Goal: Navigation & Orientation: Go to known website

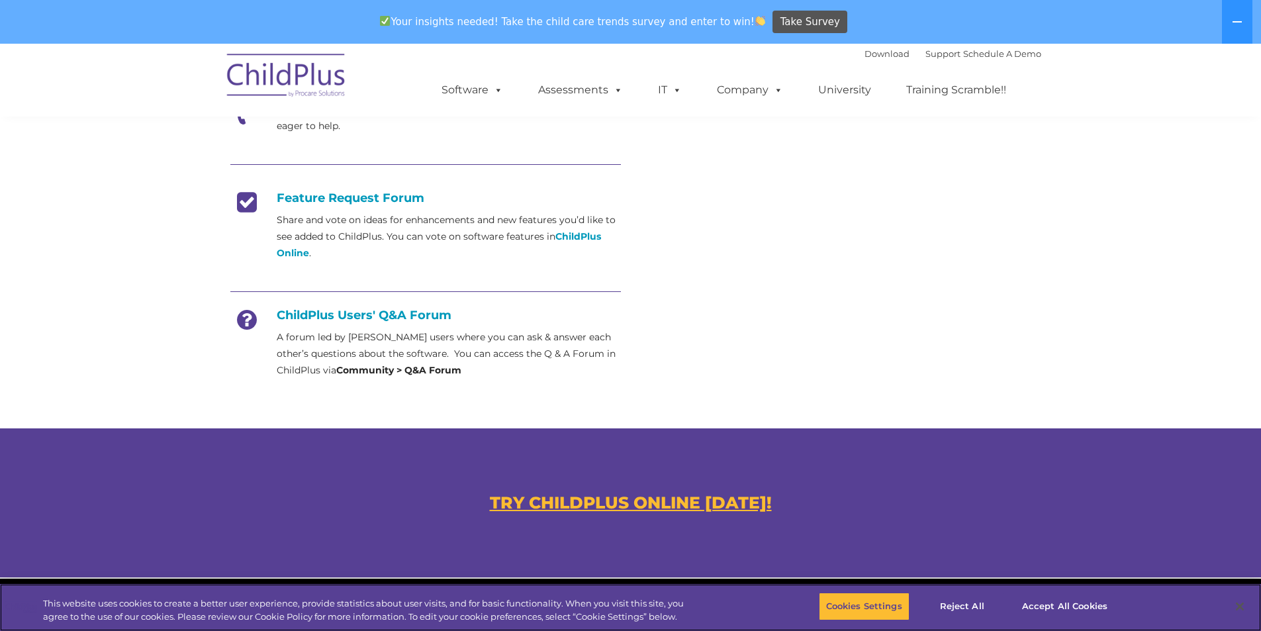
scroll to position [512, 0]
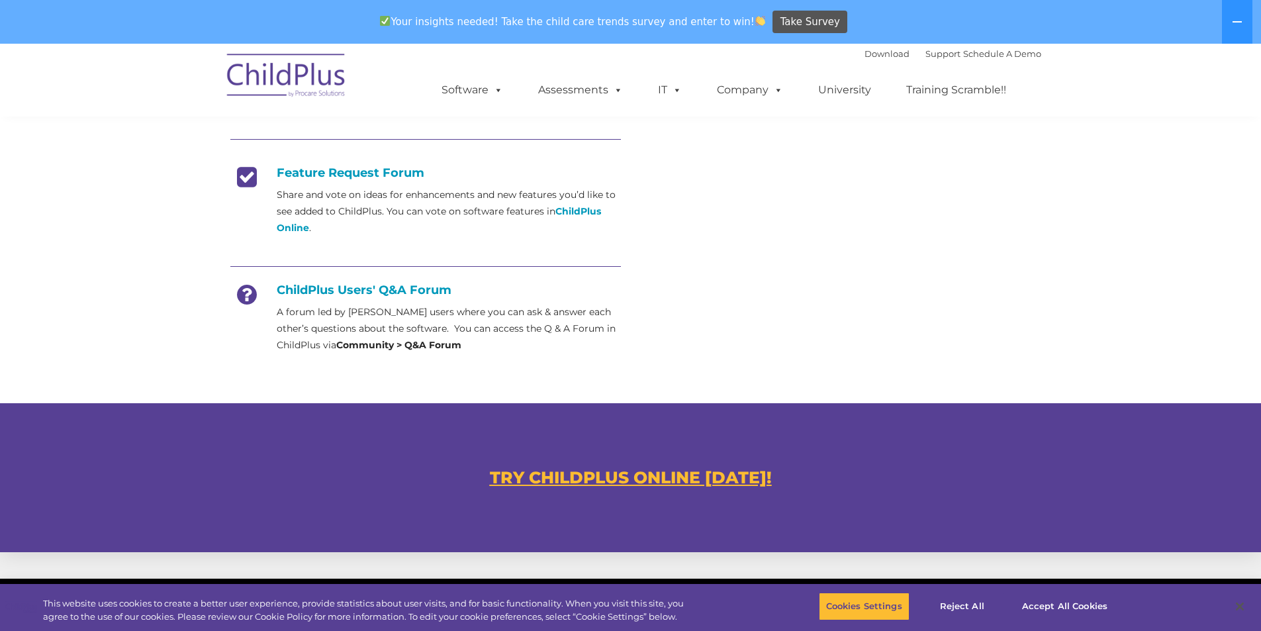
click at [676, 472] on u "TRY CHILDPLUS ONLINE [DATE]!" at bounding box center [631, 477] width 282 height 20
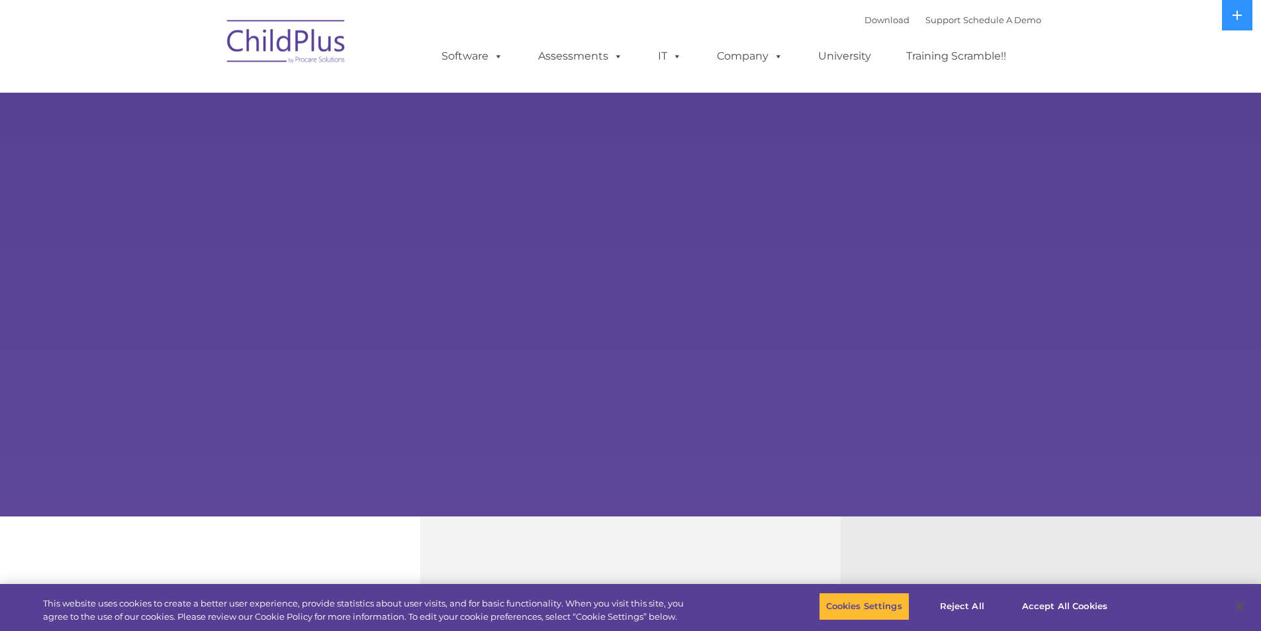
select select "MEDIUM"
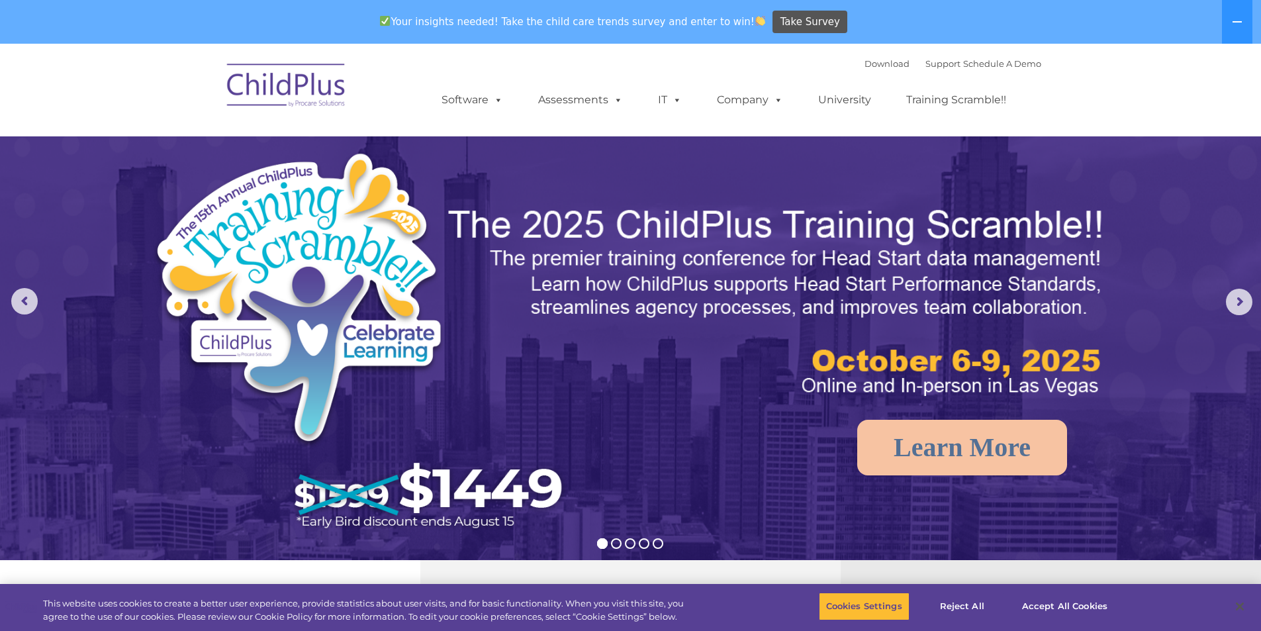
click at [312, 89] on img at bounding box center [286, 87] width 132 height 66
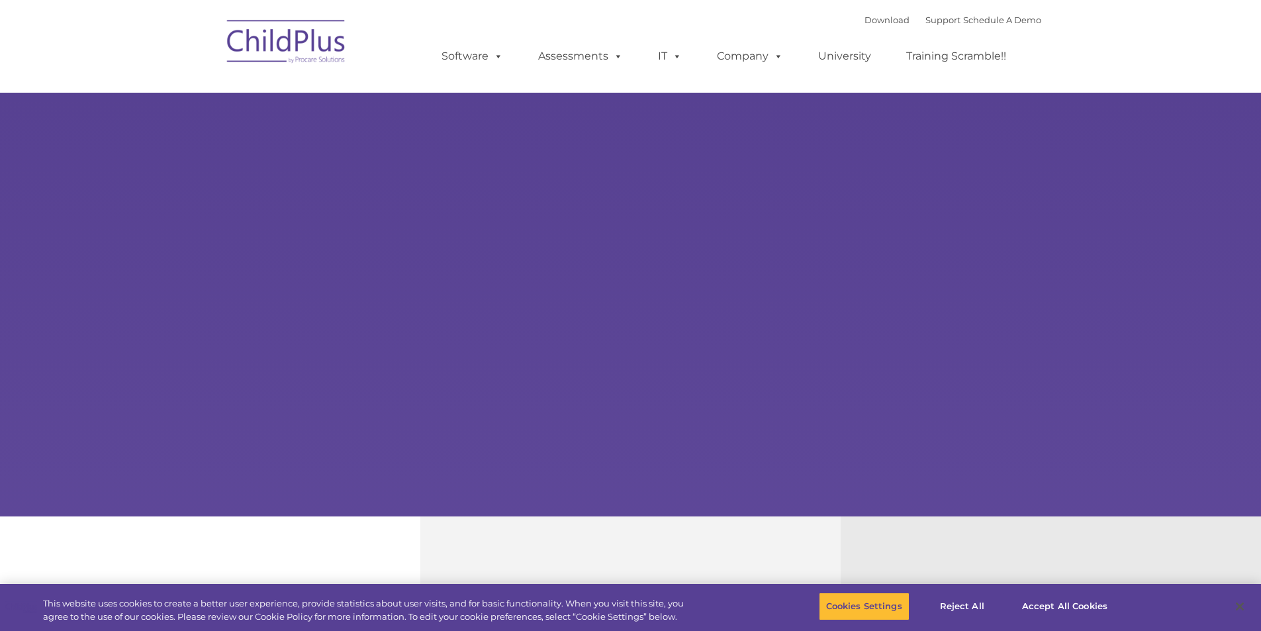
type input ""
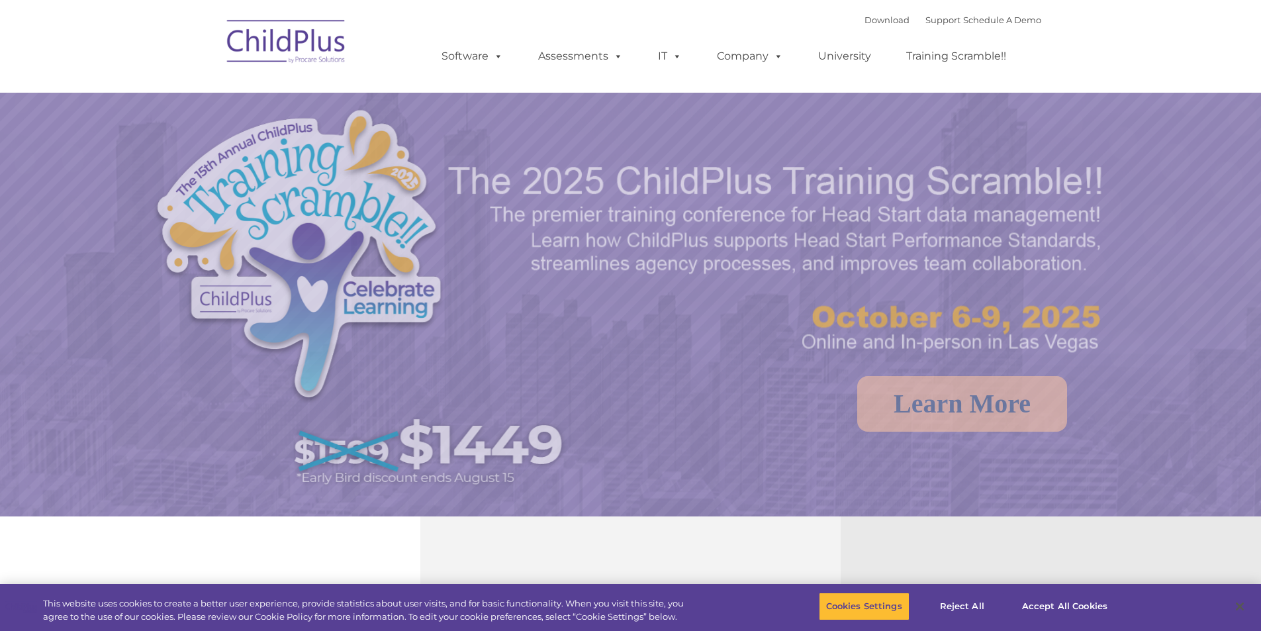
select select "MEDIUM"
